Goal: Check status: Check status

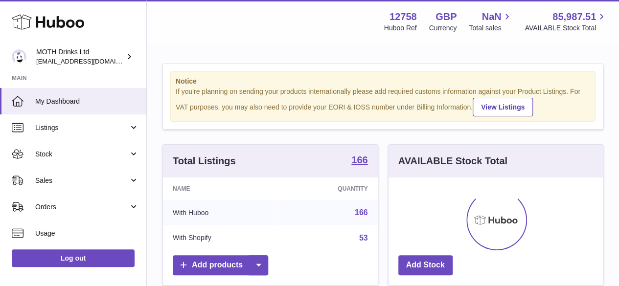
scroll to position [153, 214]
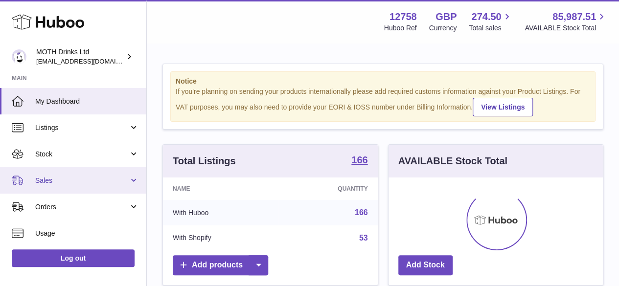
click at [48, 181] on span "Sales" at bounding box center [82, 180] width 94 height 9
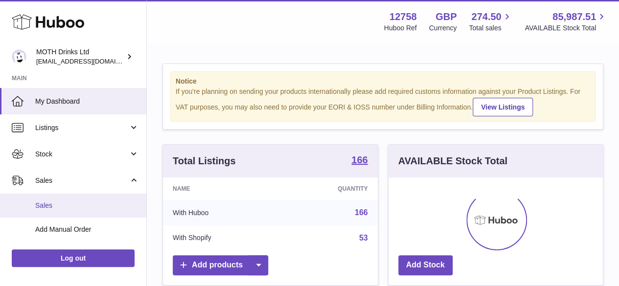
click at [53, 206] on span "Sales" at bounding box center [87, 205] width 104 height 9
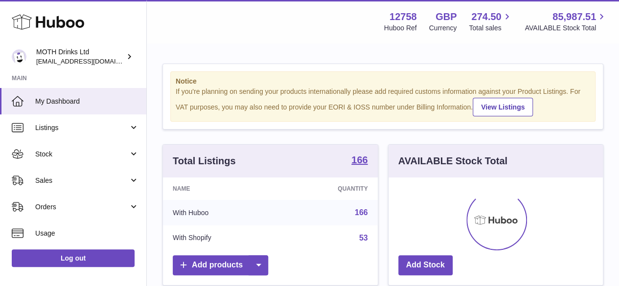
scroll to position [153, 214]
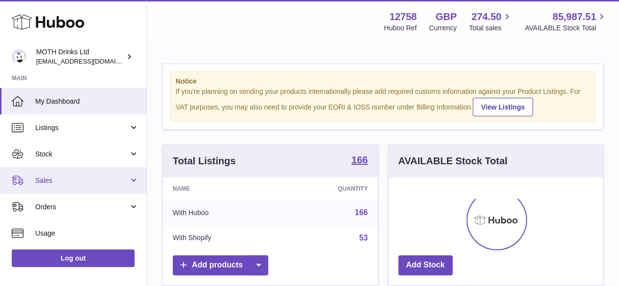
click at [55, 181] on span "Sales" at bounding box center [82, 180] width 94 height 9
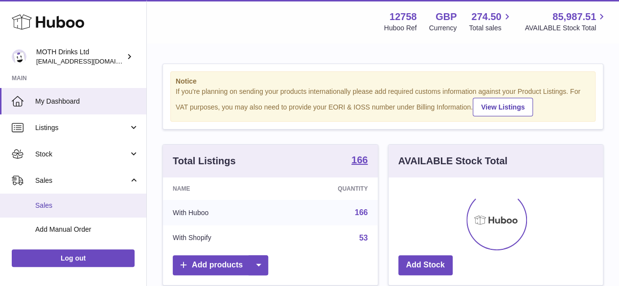
click at [51, 204] on span "Sales" at bounding box center [87, 205] width 104 height 9
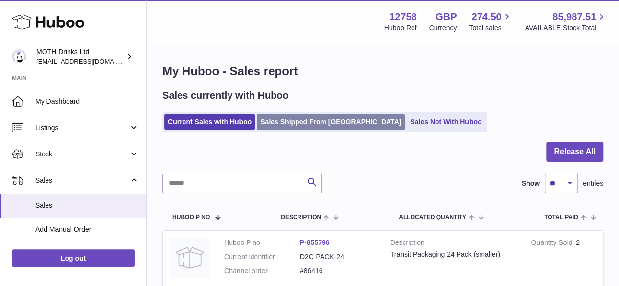
click at [305, 117] on link "Sales Shipped From Huboo" at bounding box center [331, 122] width 148 height 16
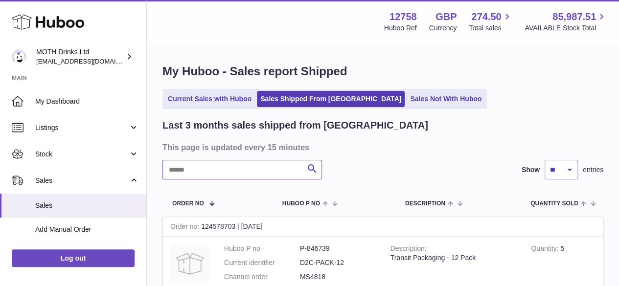
paste input "******"
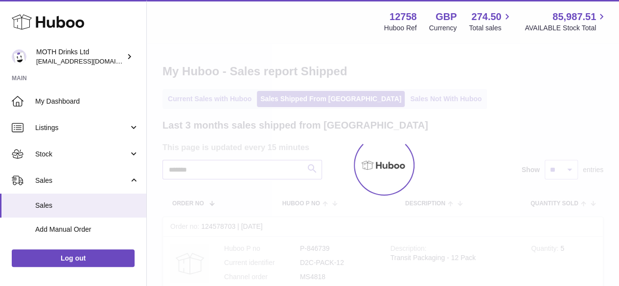
type input "******"
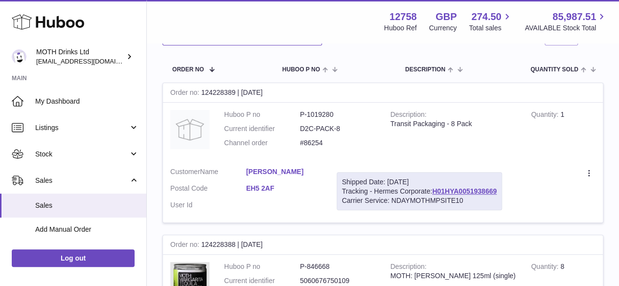
scroll to position [196, 0]
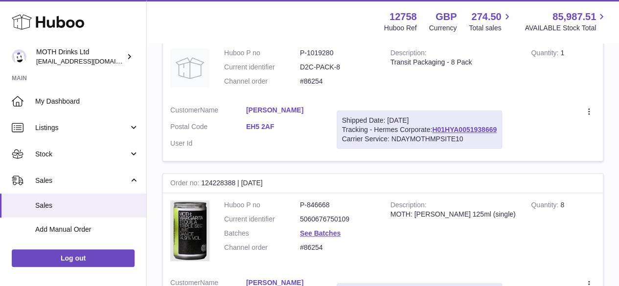
drag, startPoint x: 240, startPoint y: 105, endPoint x: 312, endPoint y: 104, distance: 72.0
click at [312, 104] on td "Customer Name [PERSON_NAME] Postal Code EH5 2AF User Id" at bounding box center [246, 129] width 166 height 63
copy dl "[PERSON_NAME]"
drag, startPoint x: 245, startPoint y: 123, endPoint x: 282, endPoint y: 126, distance: 36.9
click at [282, 126] on dl "Customer Name [PERSON_NAME] Postal Code EH5 2AF User Id" at bounding box center [246, 129] width 152 height 47
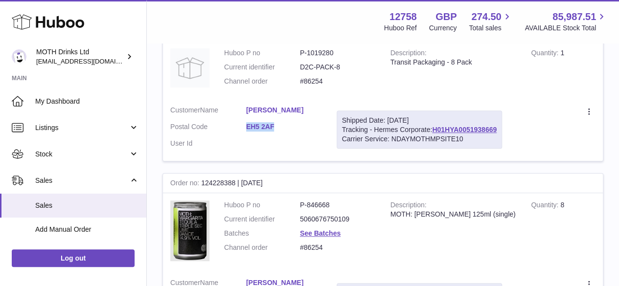
copy dl "EH5 2AF"
